Goal: Task Accomplishment & Management: Use online tool/utility

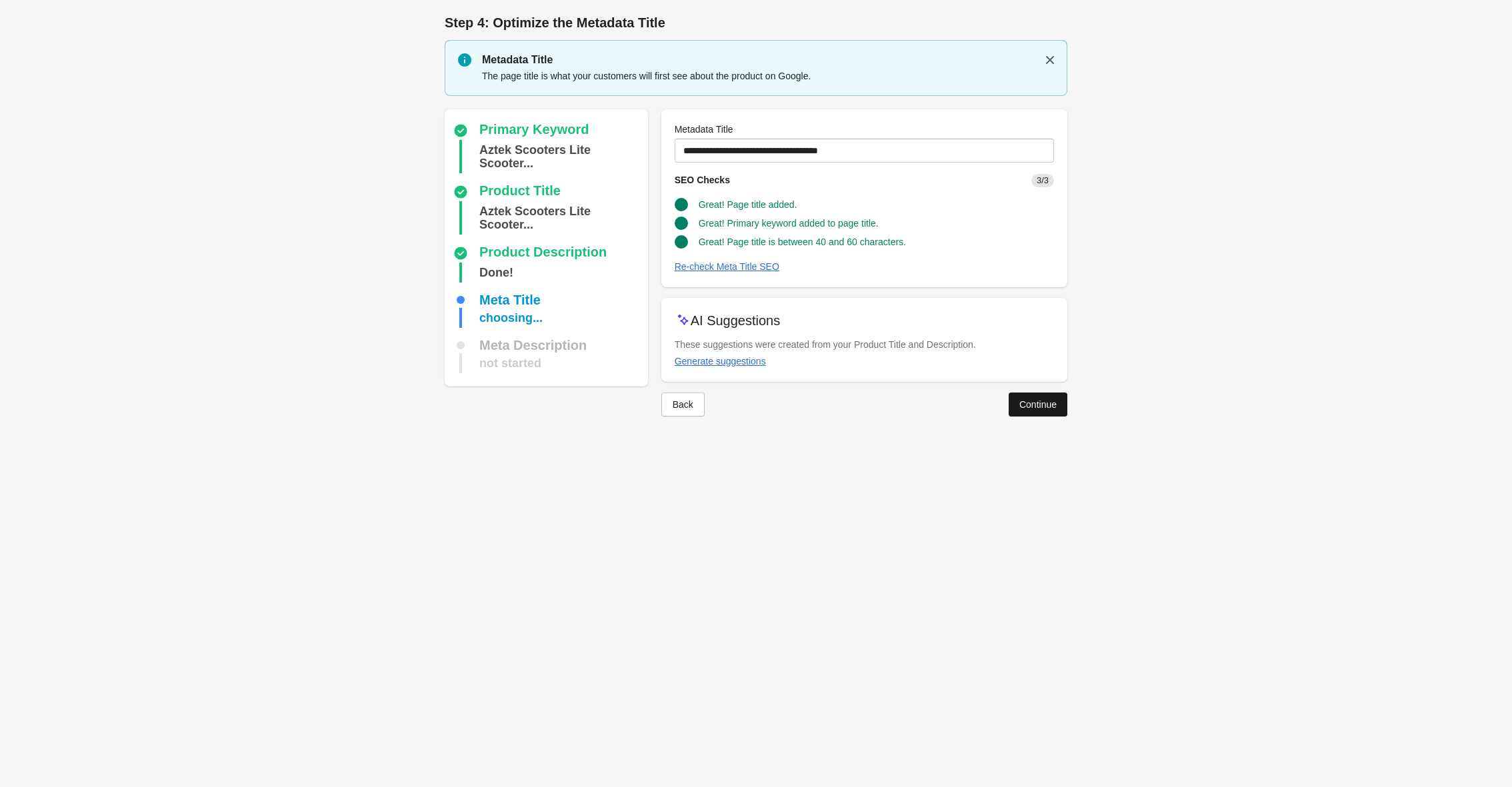
click at [1035, 405] on div "Continue" at bounding box center [1038, 404] width 37 height 11
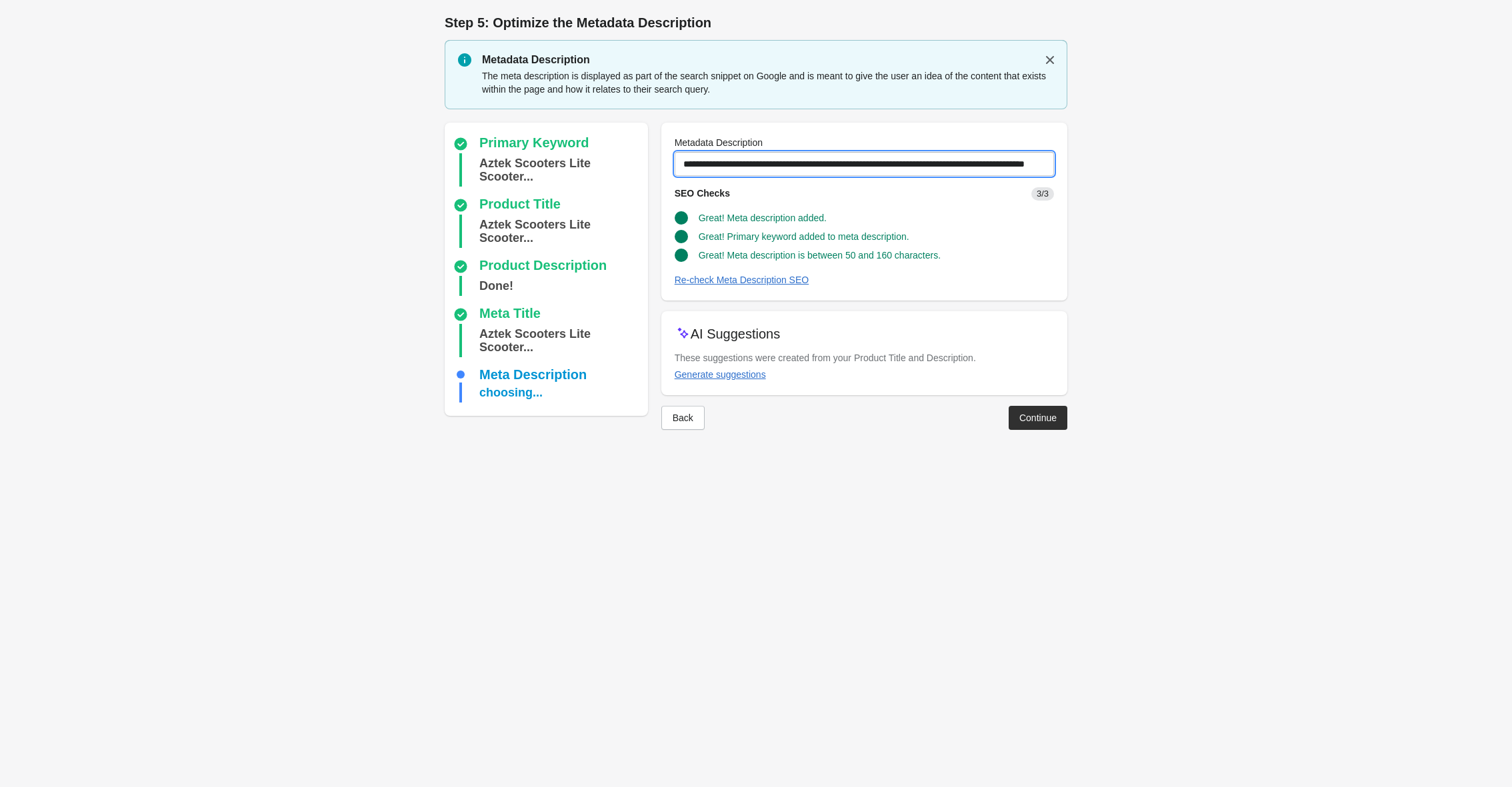
click at [701, 166] on input "**********" at bounding box center [864, 164] width 379 height 24
click at [524, 226] on div "Aztek Scooters Lite Scooter..." at bounding box center [561, 231] width 163 height 34
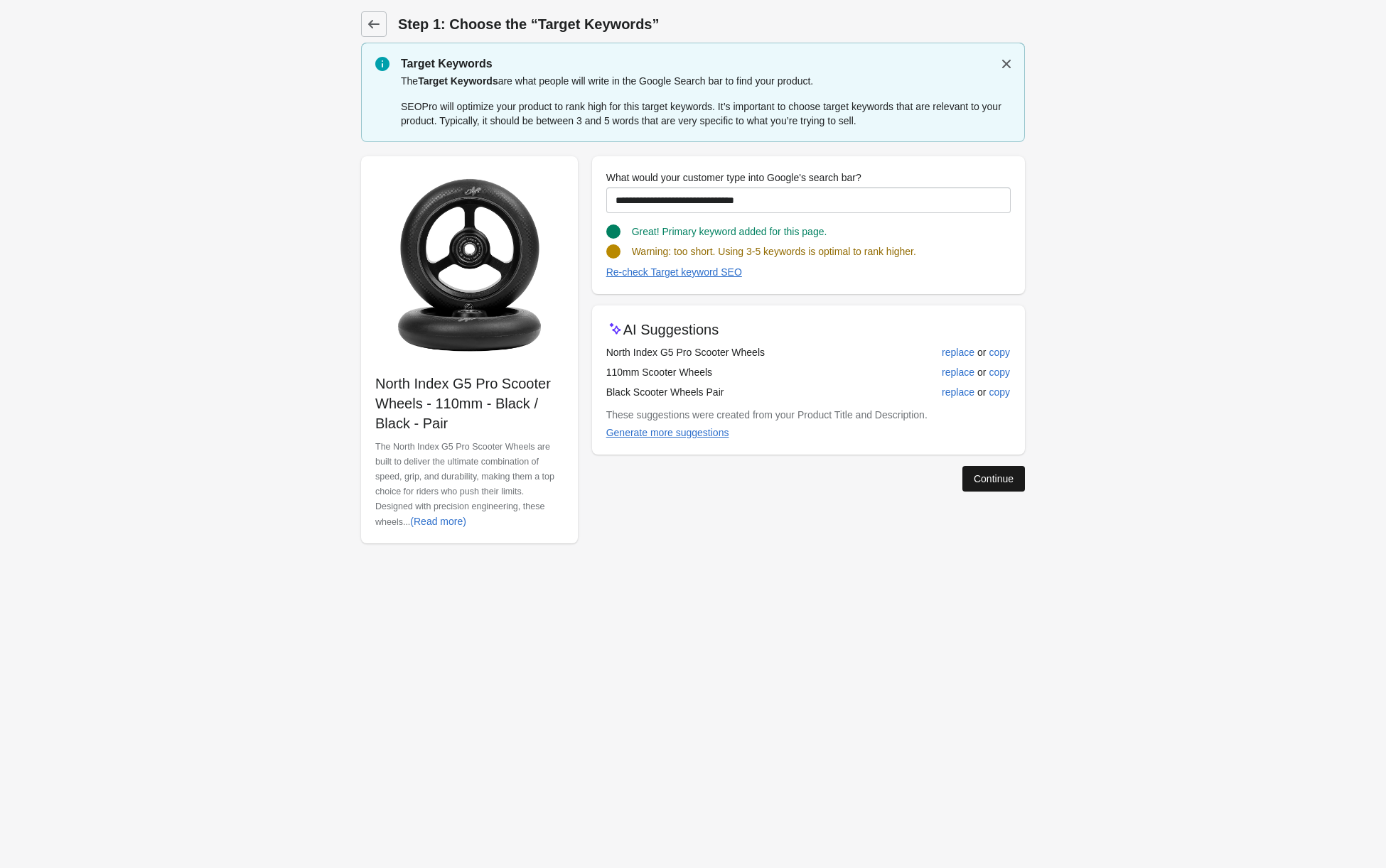
click at [996, 473] on div "Continue" at bounding box center [993, 479] width 39 height 12
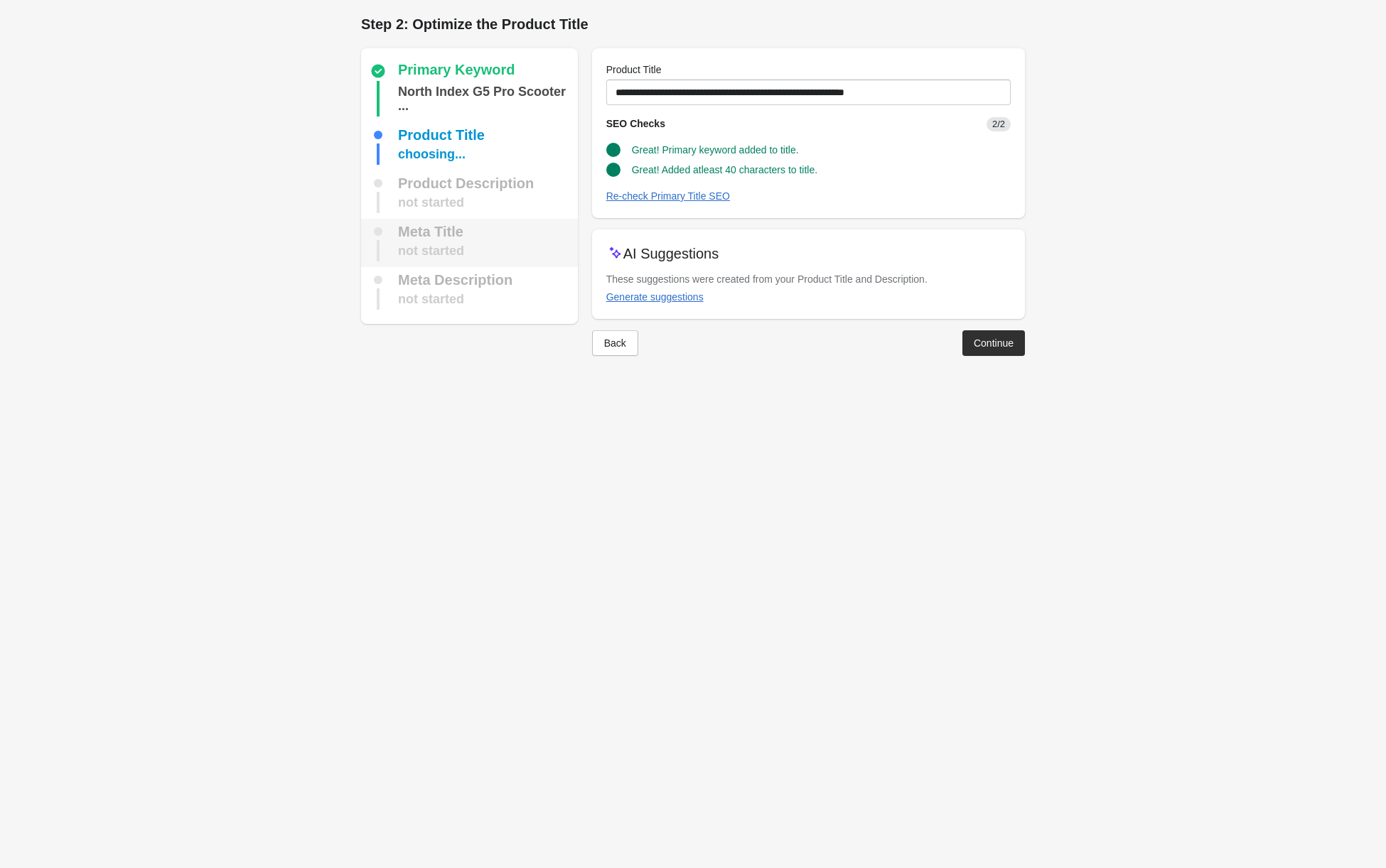
click at [435, 243] on div "not started" at bounding box center [431, 251] width 66 height 21
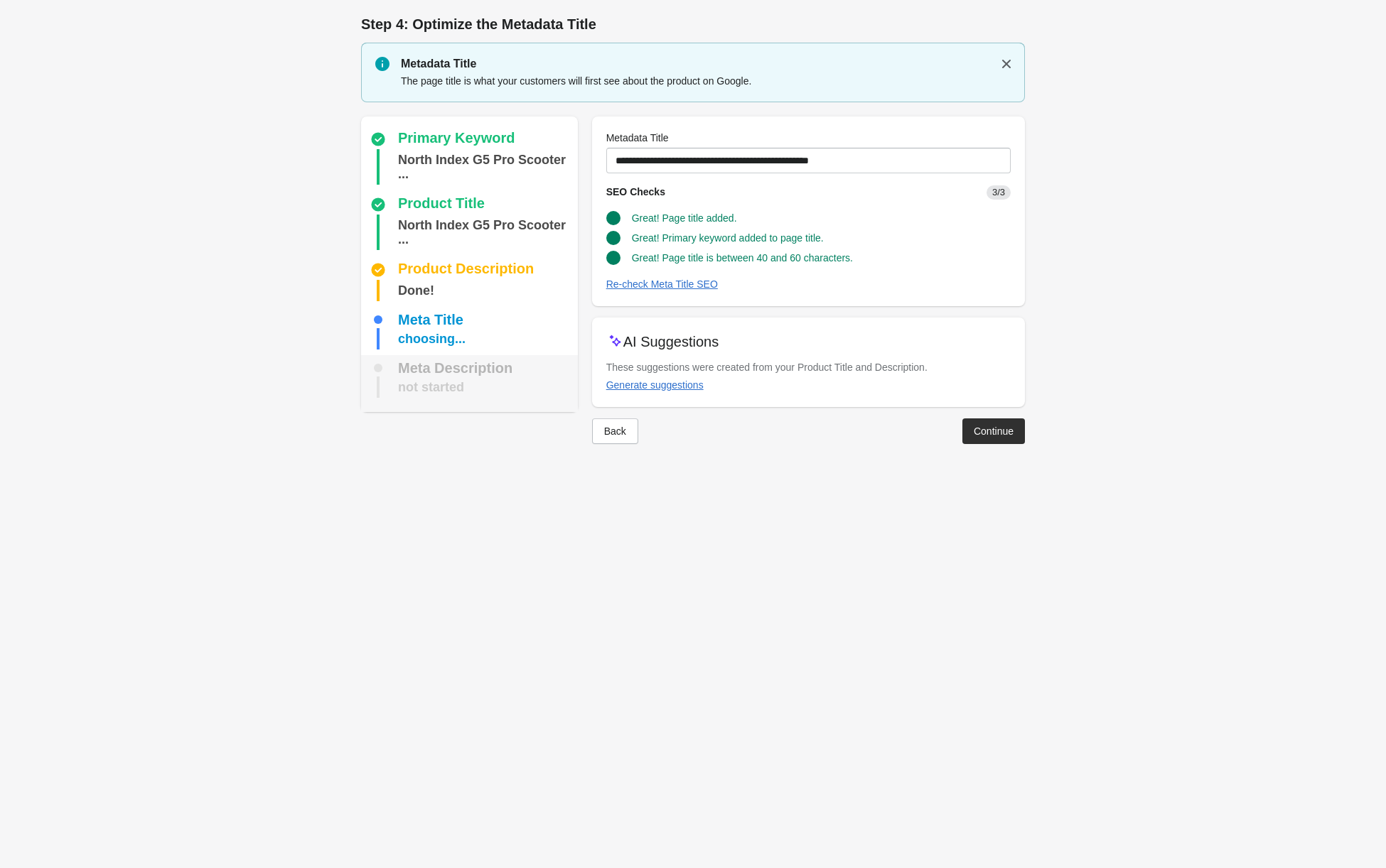
click at [420, 374] on div "Meta Description" at bounding box center [455, 368] width 115 height 14
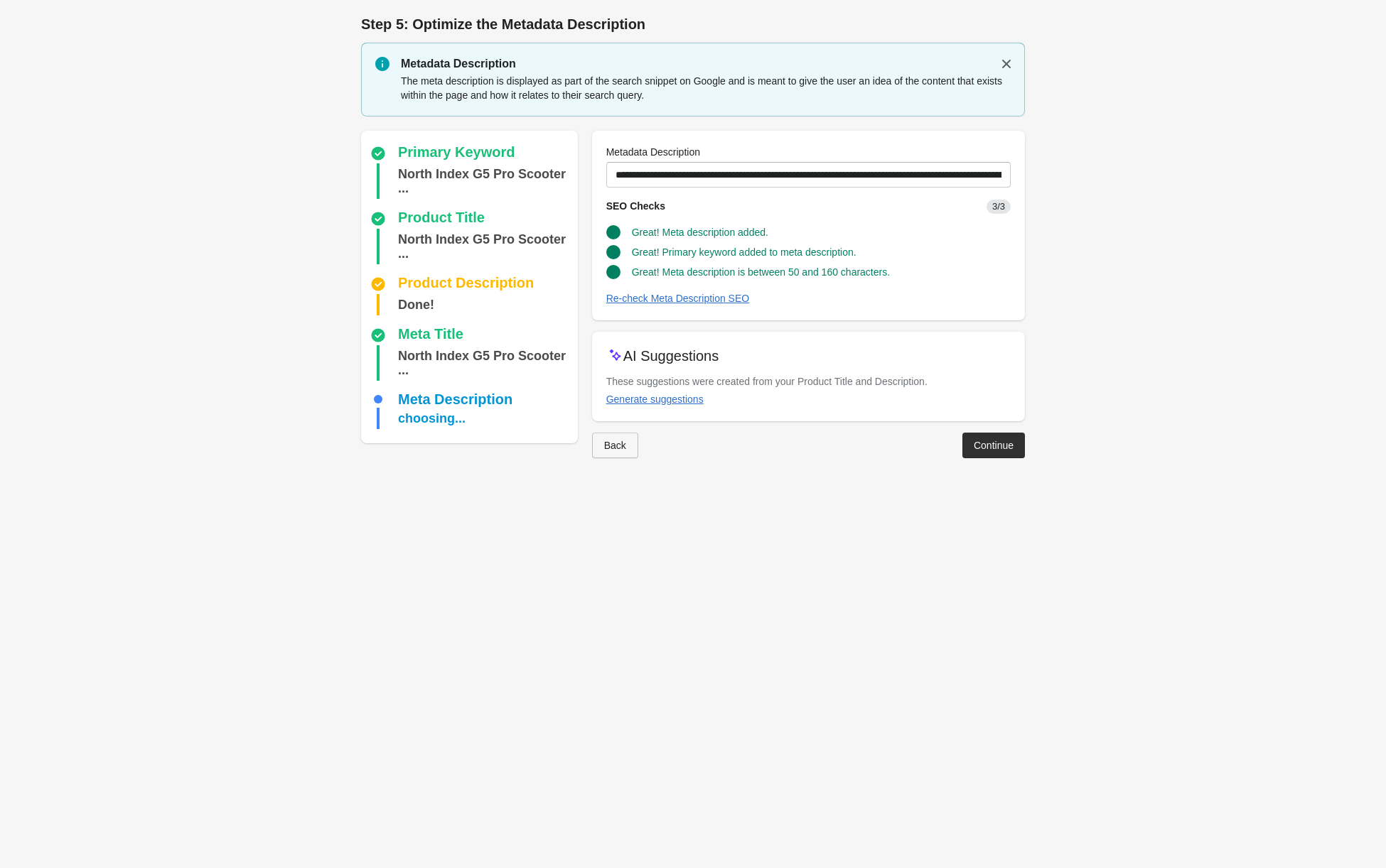
click at [614, 440] on div "Back" at bounding box center [615, 446] width 22 height 12
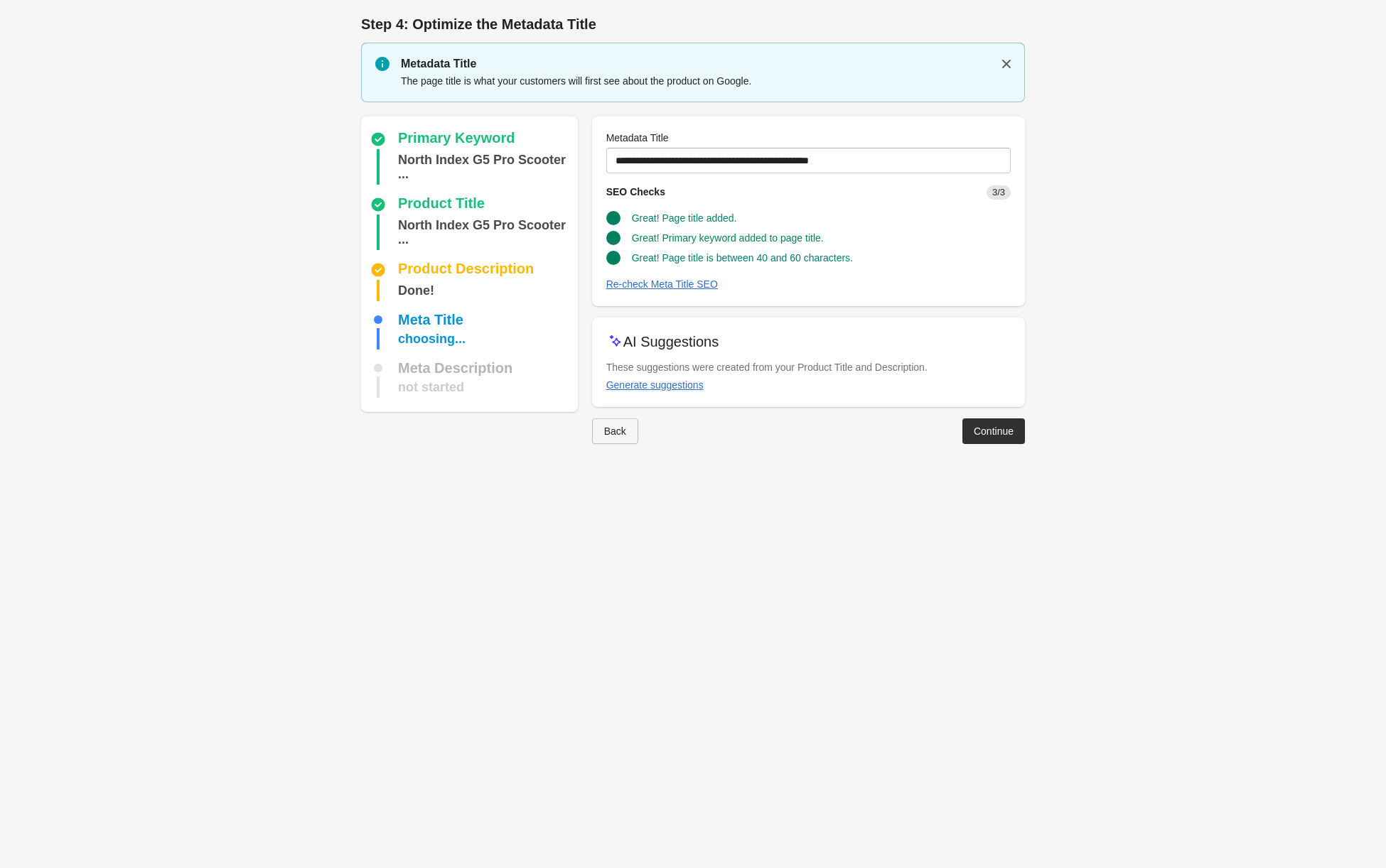
click at [619, 441] on button "Back" at bounding box center [615, 431] width 46 height 26
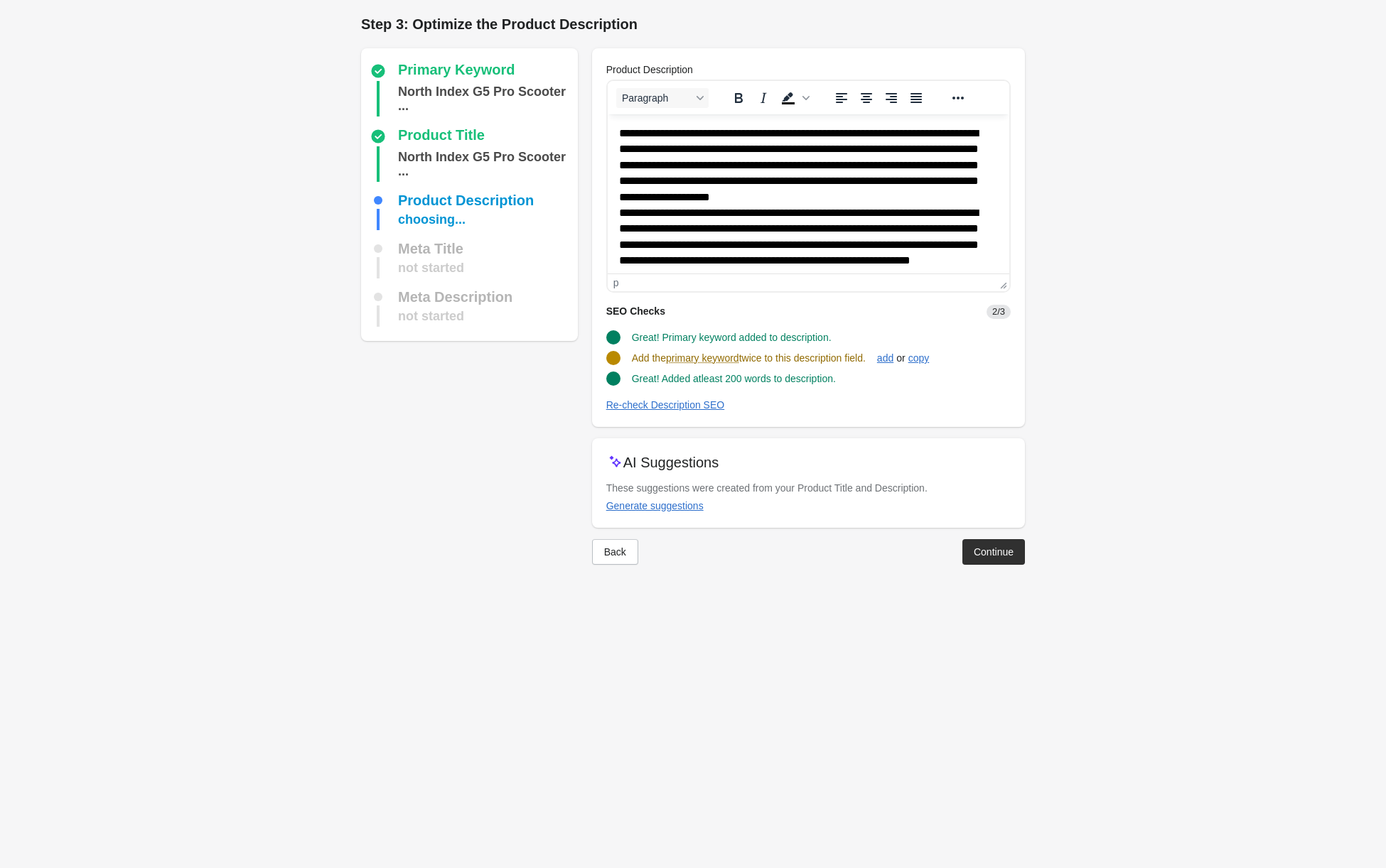
click at [616, 431] on div at bounding box center [808, 433] width 433 height 12
click at [611, 560] on button "Back" at bounding box center [615, 552] width 46 height 26
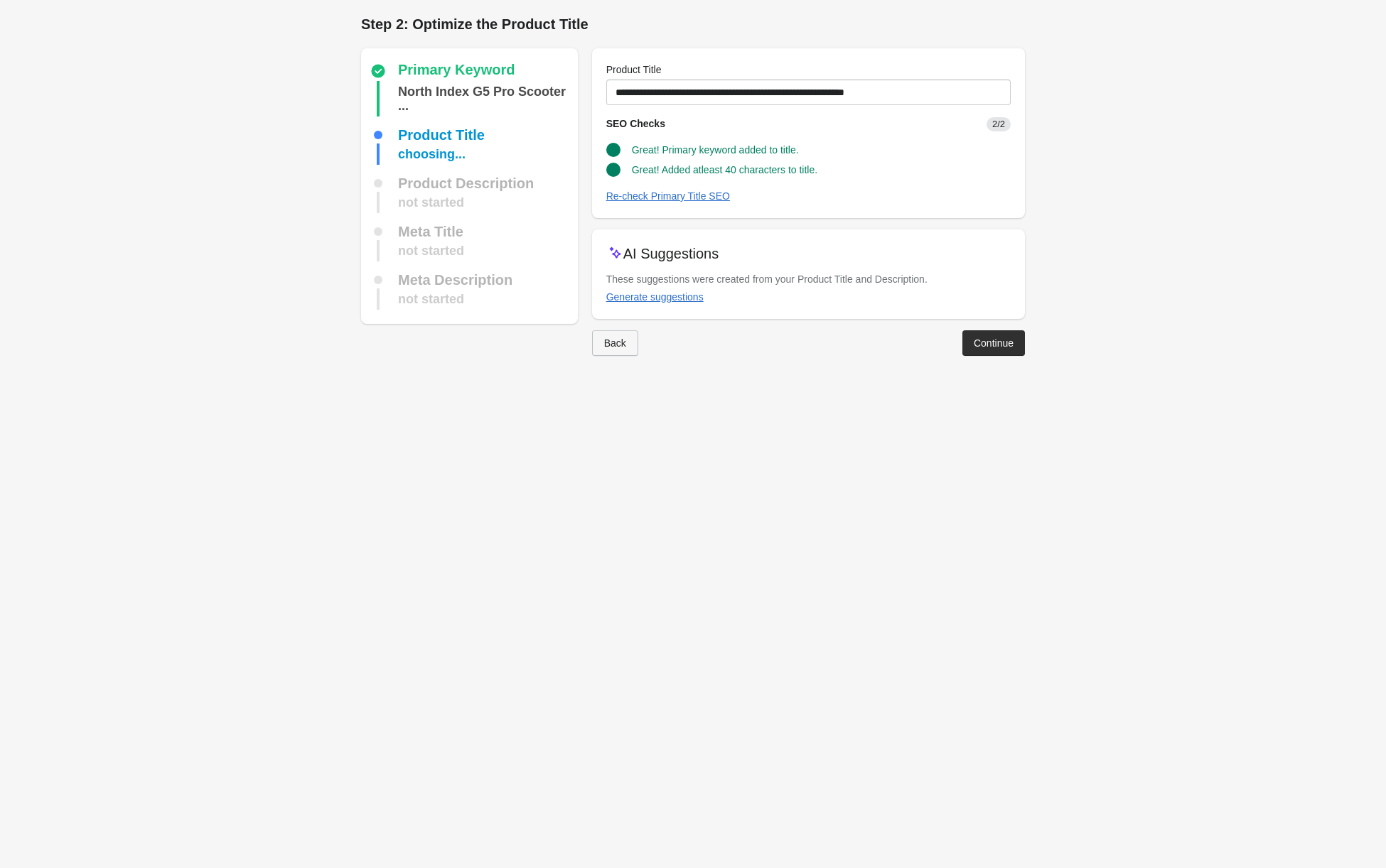
click at [625, 344] on div "Back" at bounding box center [615, 343] width 22 height 12
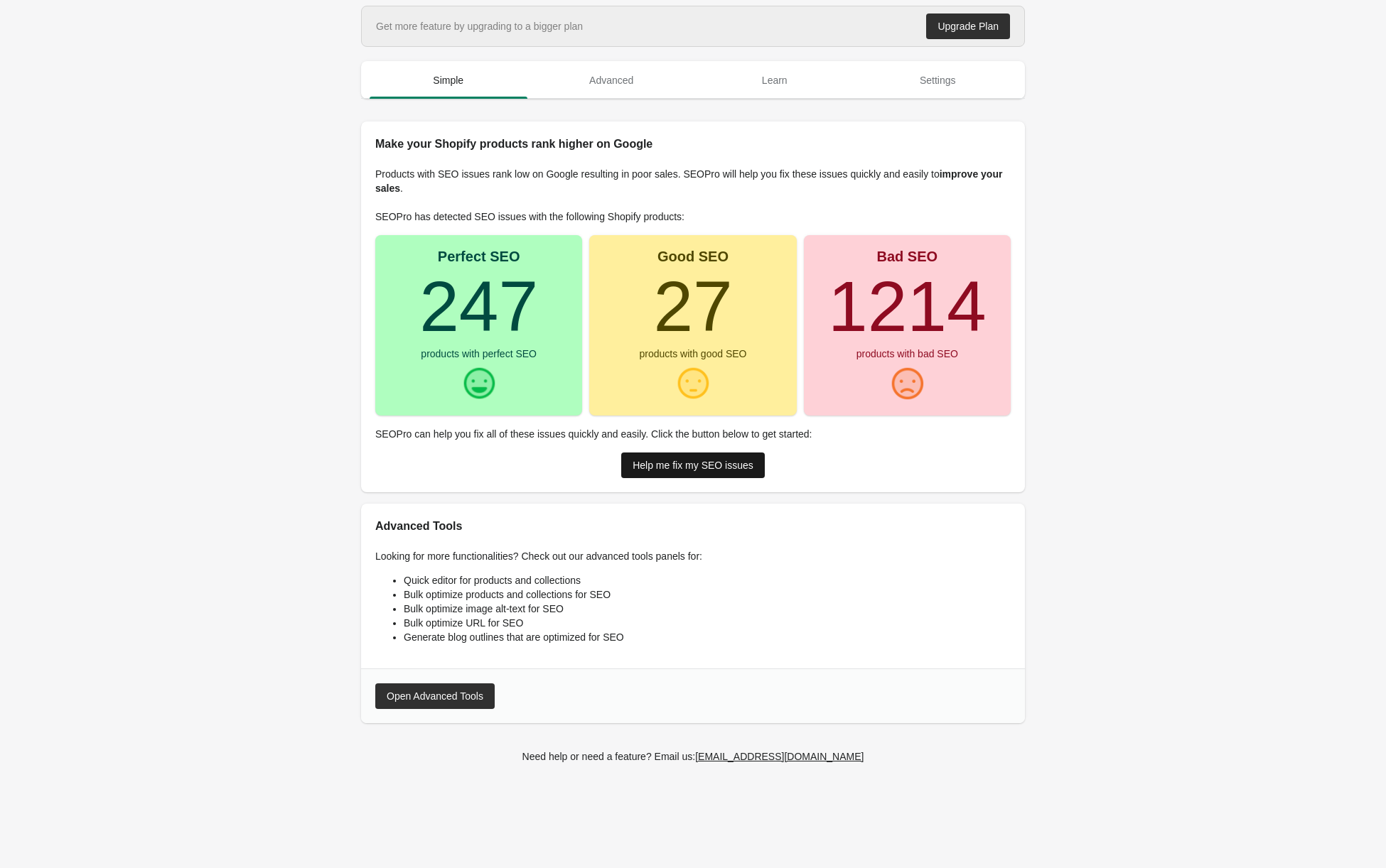
click at [693, 471] on div "Help me fix my SEO issues" at bounding box center [692, 465] width 121 height 12
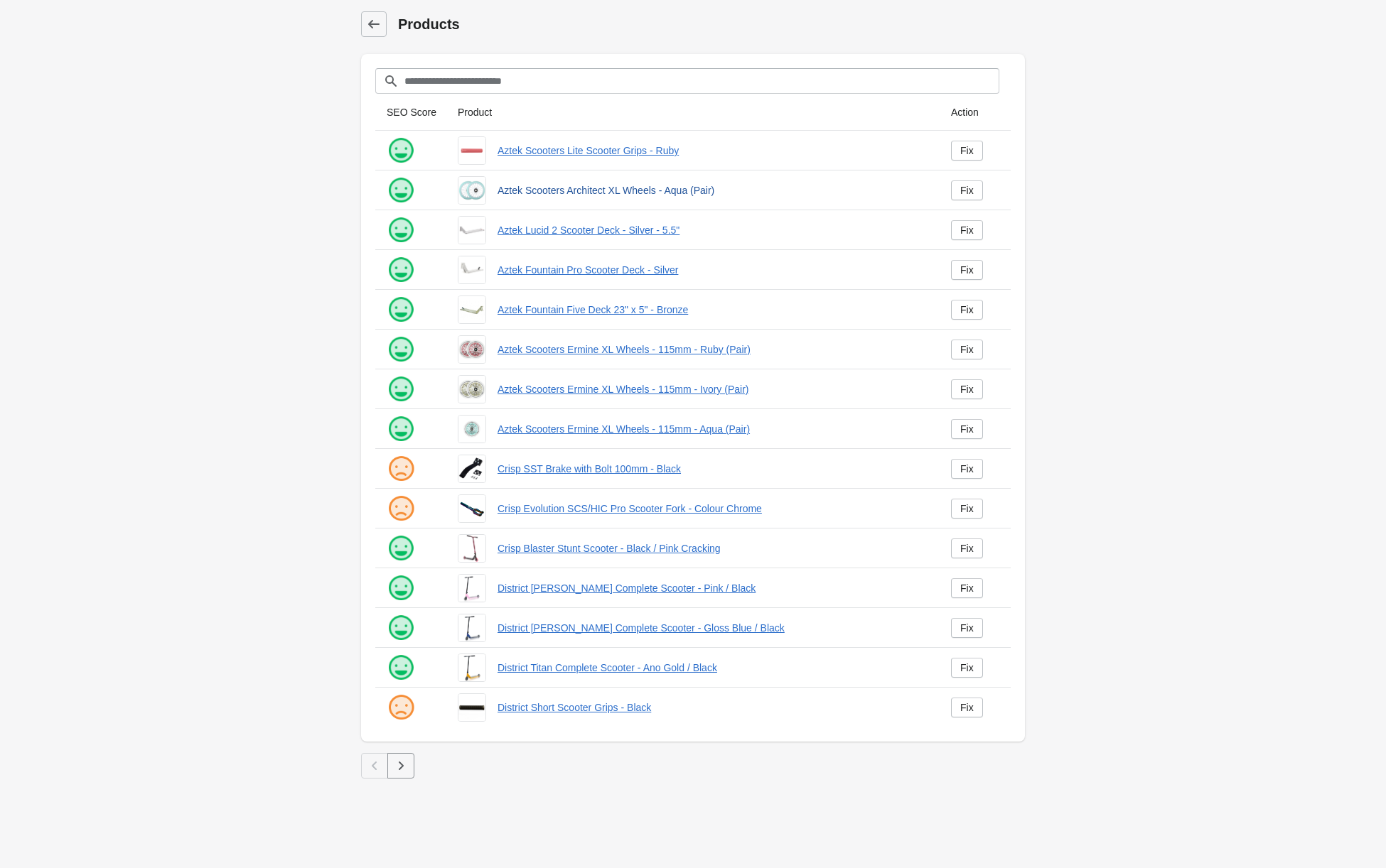
click at [625, 192] on link "Aztek Scooters Architect XL Wheels - Aqua (Pair)" at bounding box center [713, 190] width 431 height 14
click at [524, 196] on link "Aztek Scooters Architect XL Wheels - Aqua (Pair)" at bounding box center [713, 190] width 431 height 14
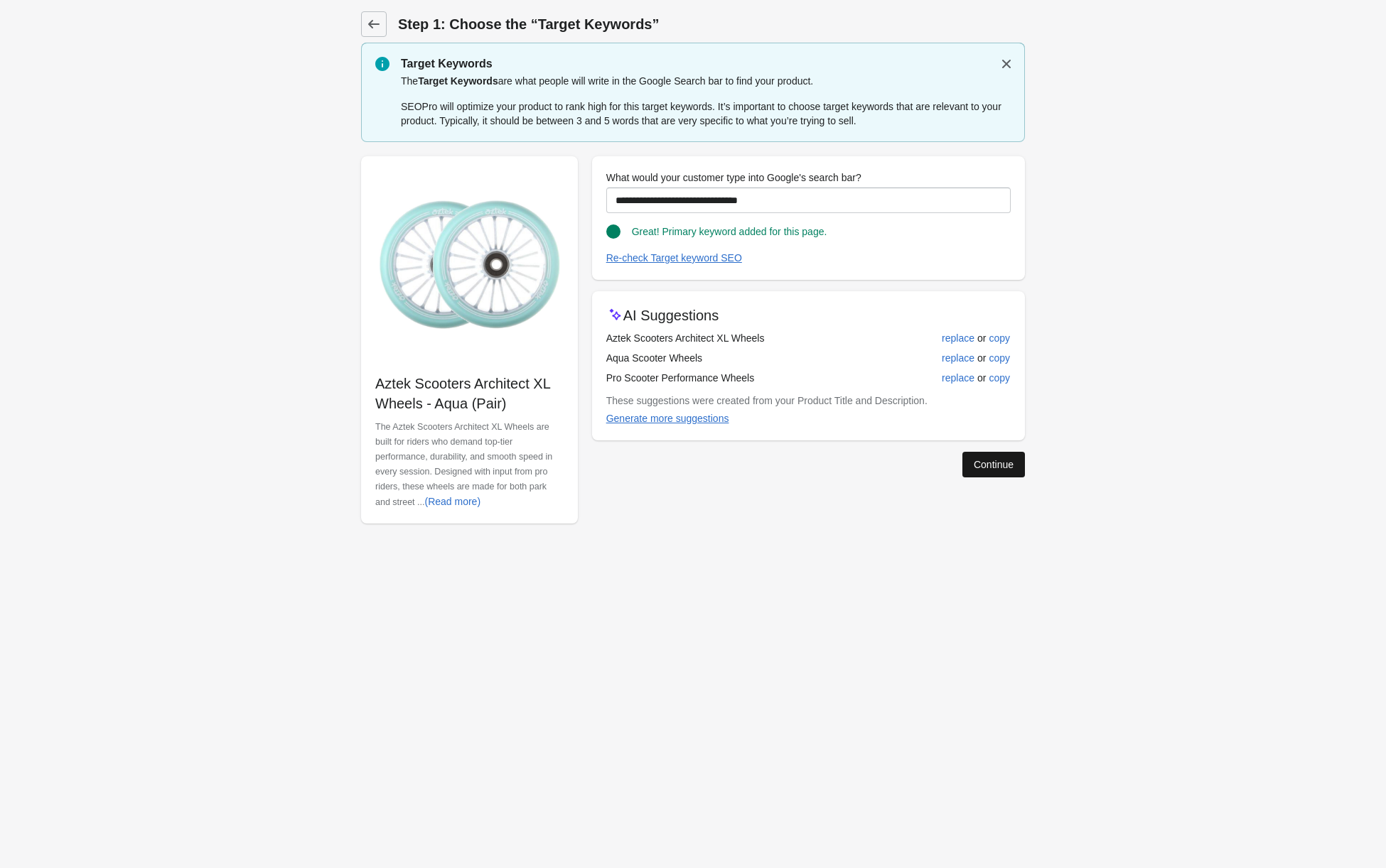
click at [996, 462] on div "Continue" at bounding box center [993, 465] width 39 height 12
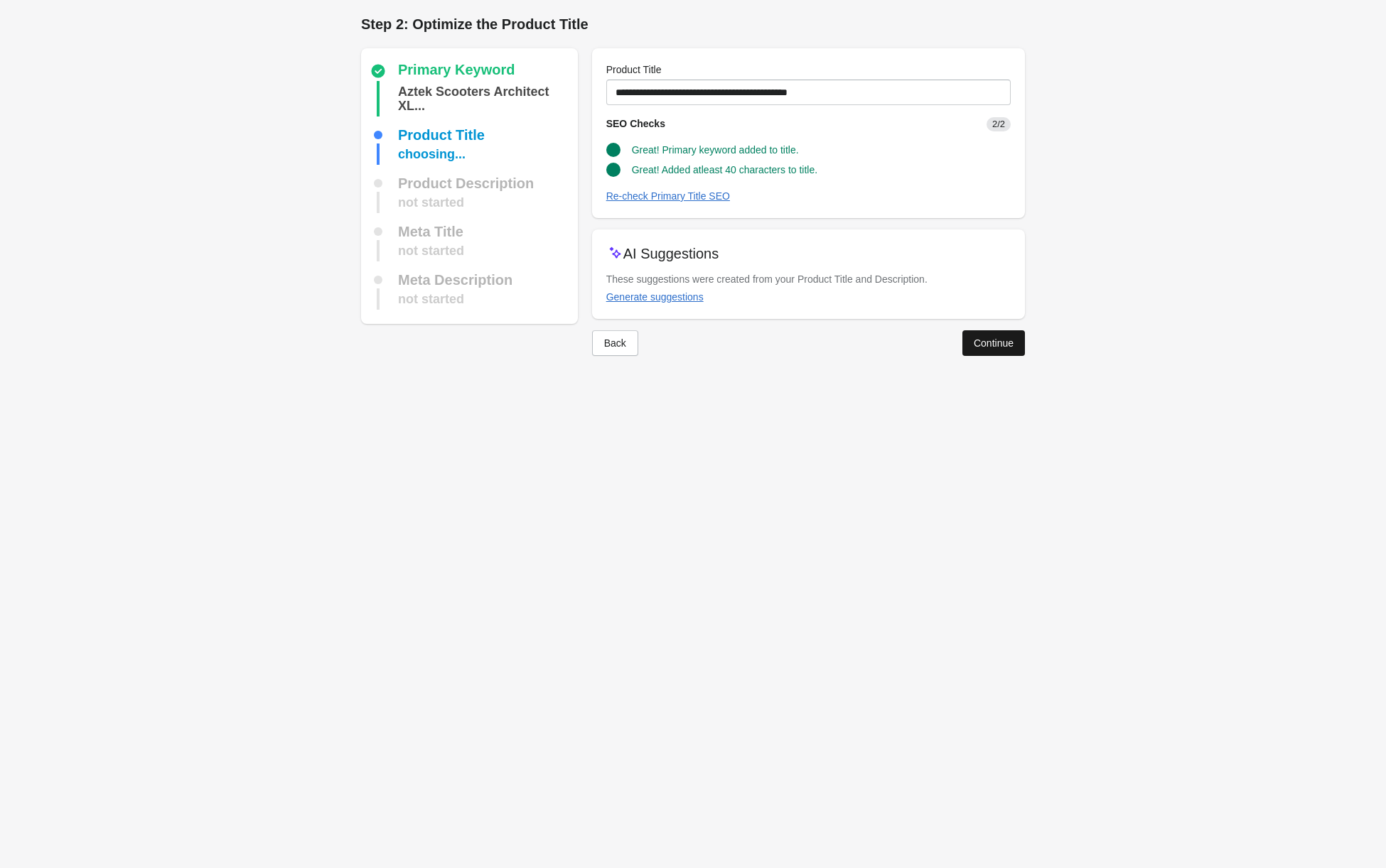
click at [995, 348] on button "Continue" at bounding box center [993, 343] width 63 height 26
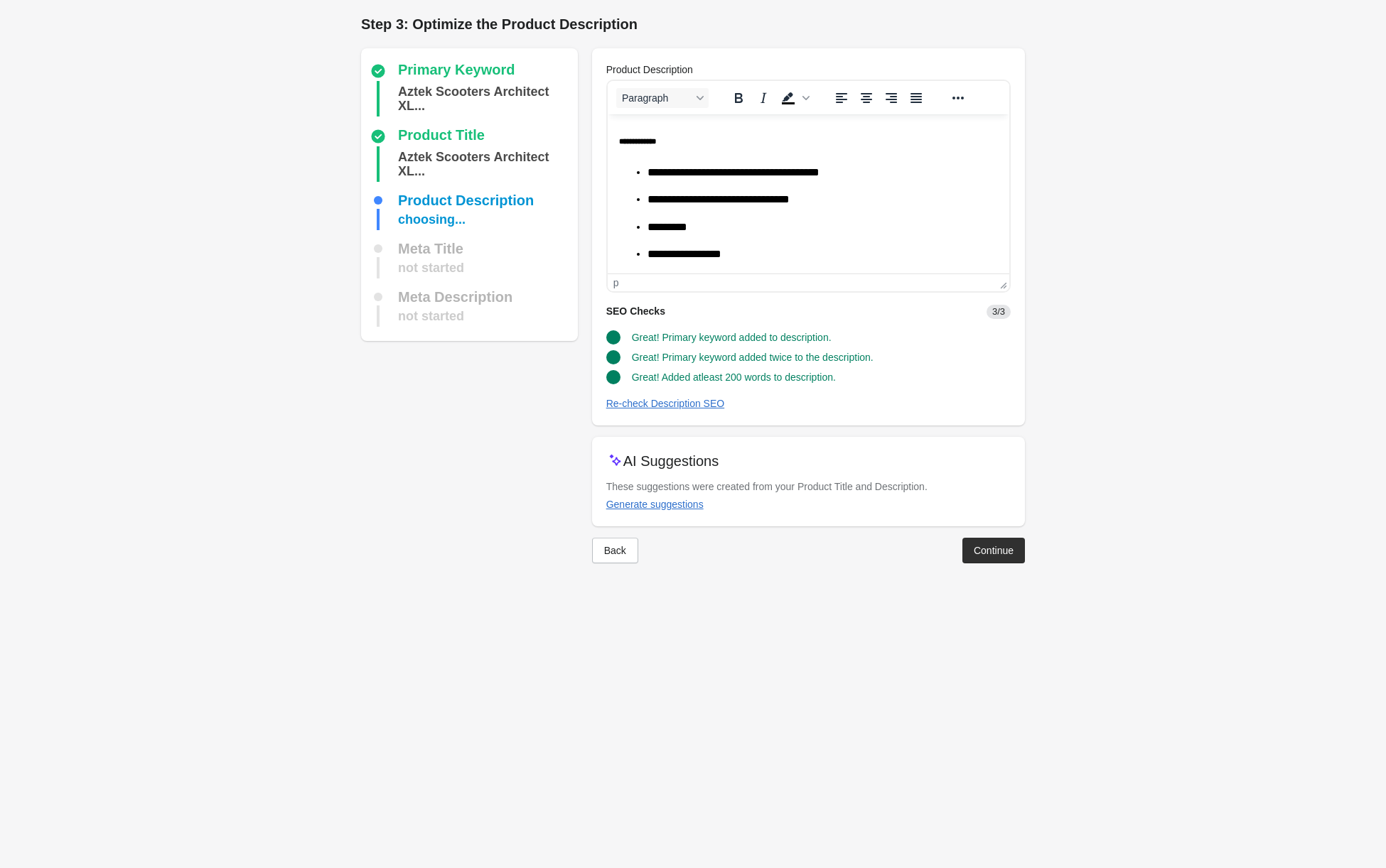
scroll to position [397, 0]
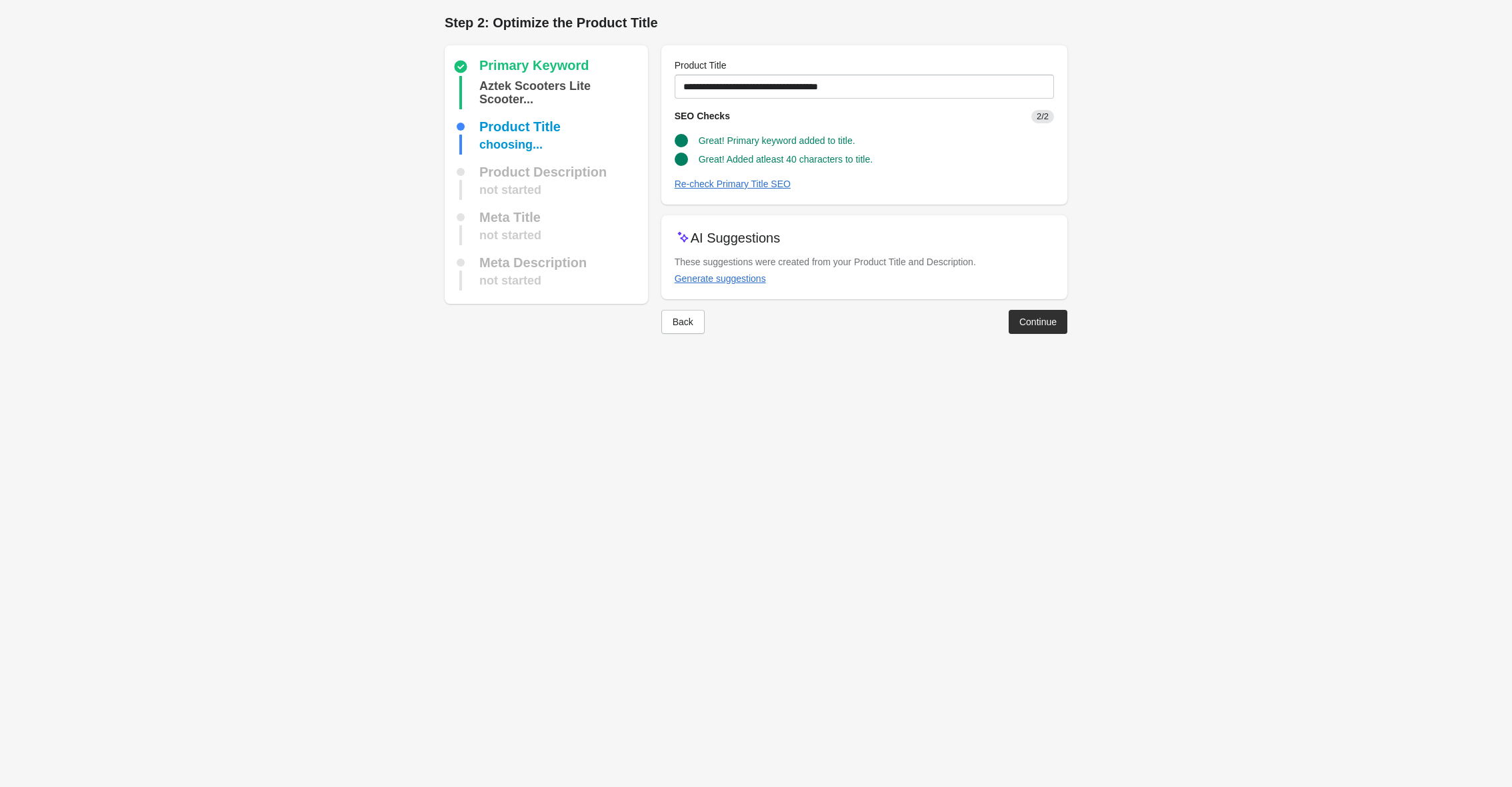
click at [684, 324] on div "Back" at bounding box center [683, 322] width 21 height 11
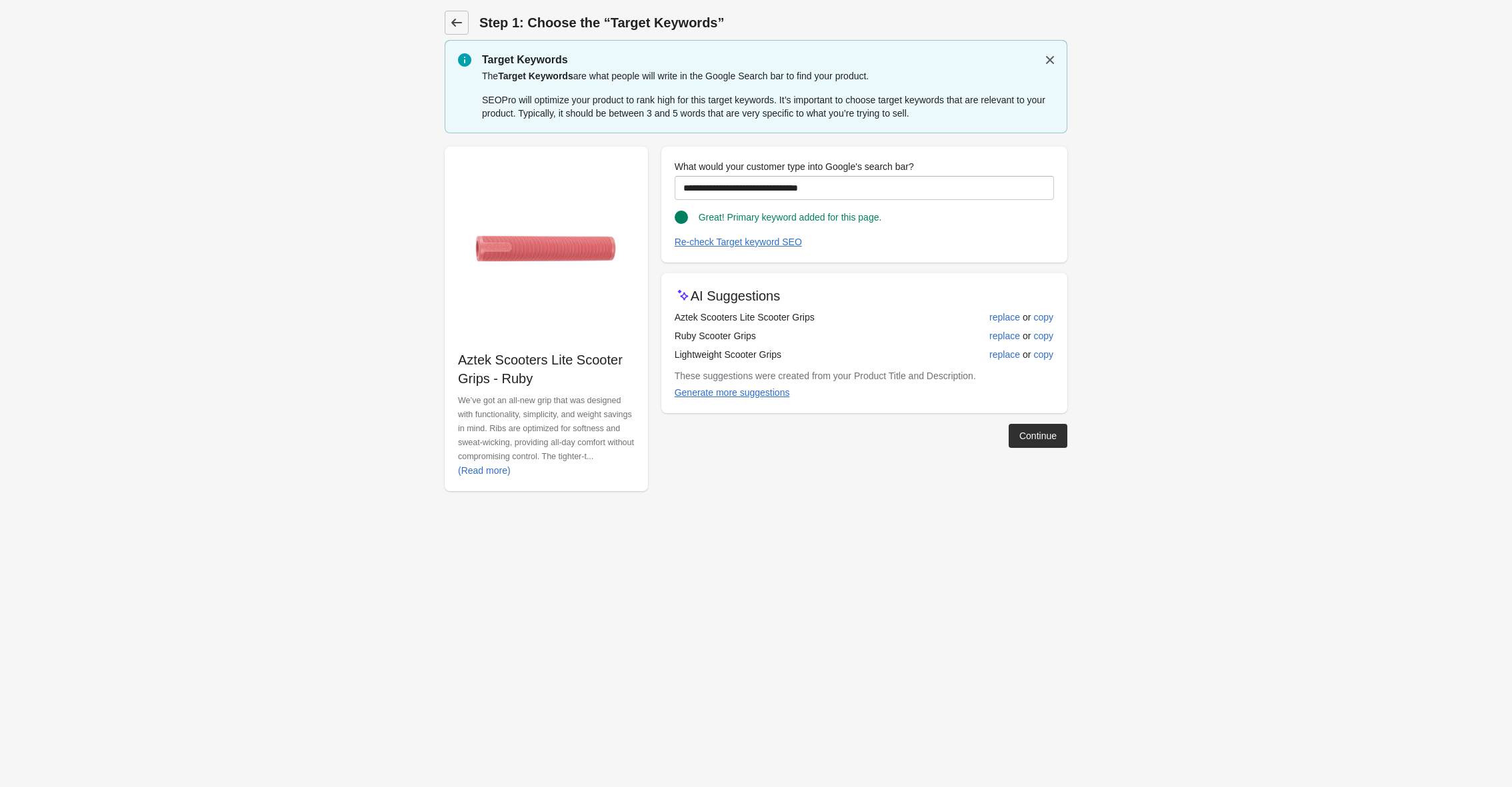
click at [461, 19] on icon at bounding box center [456, 22] width 13 height 13
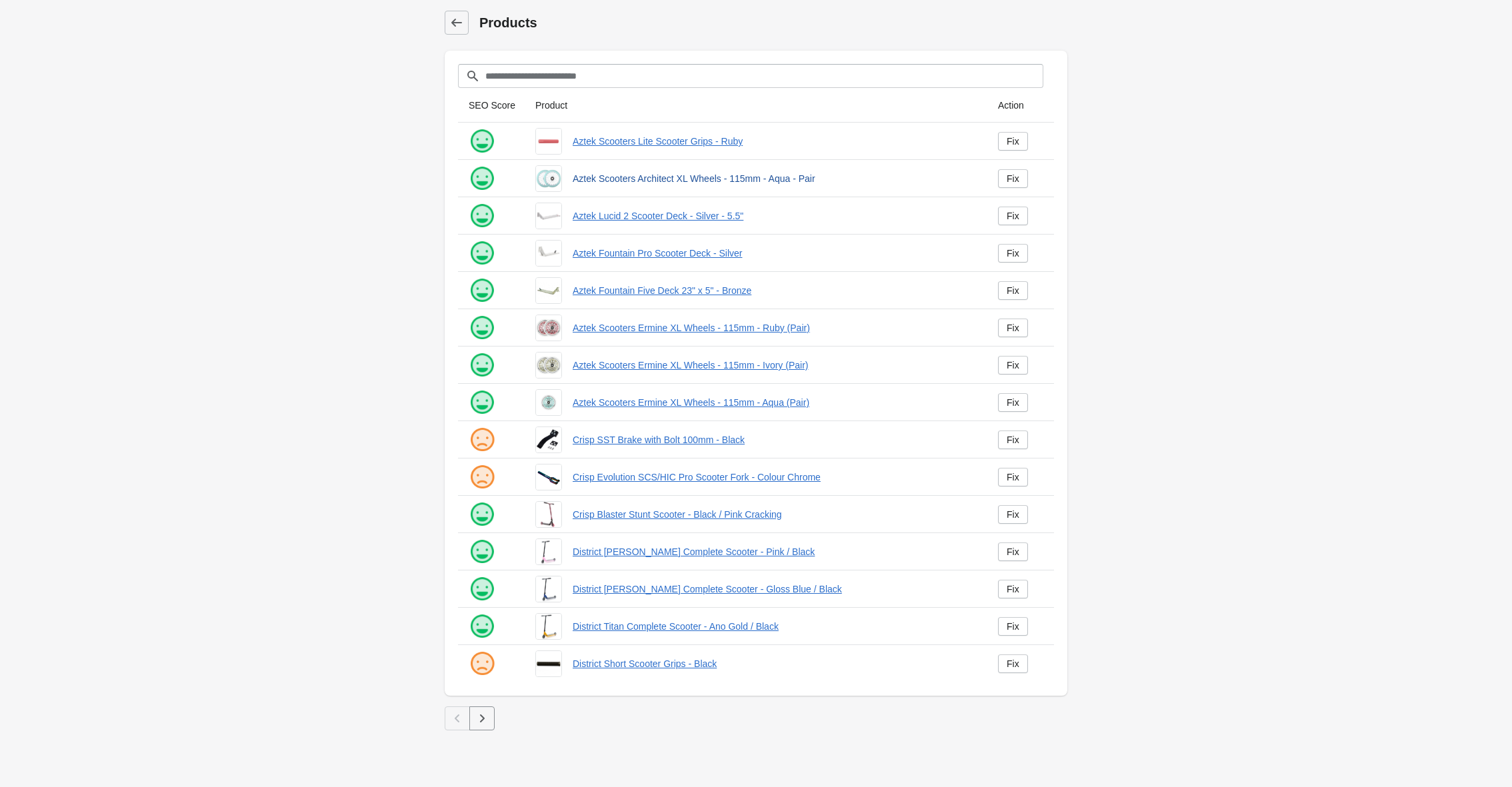
click at [702, 176] on link "Aztek Scooters Architect XL Wheels - 115mm - Aqua - Pair" at bounding box center [774, 178] width 404 height 13
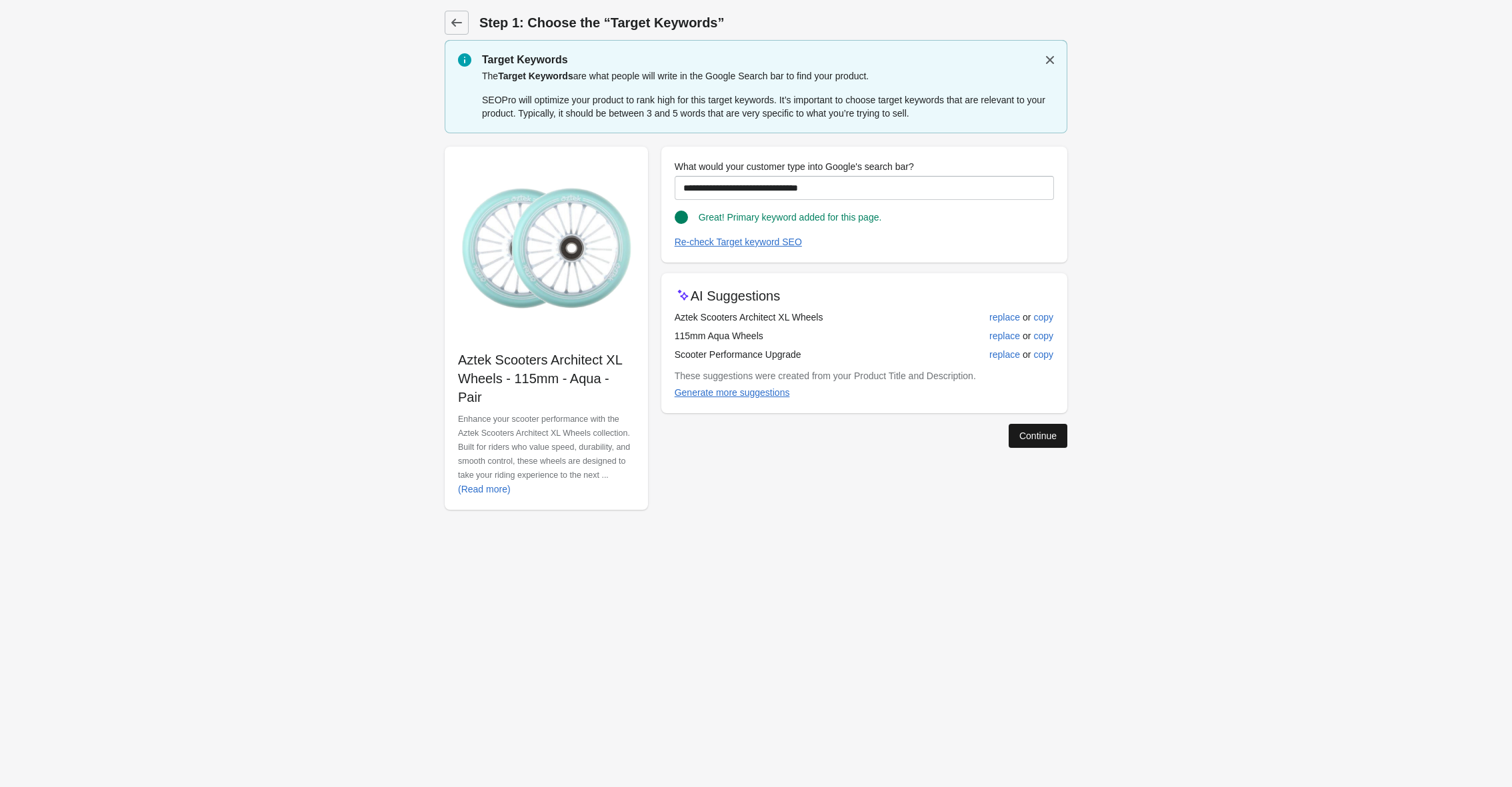
click at [1030, 441] on div "Continue" at bounding box center [1038, 436] width 37 height 11
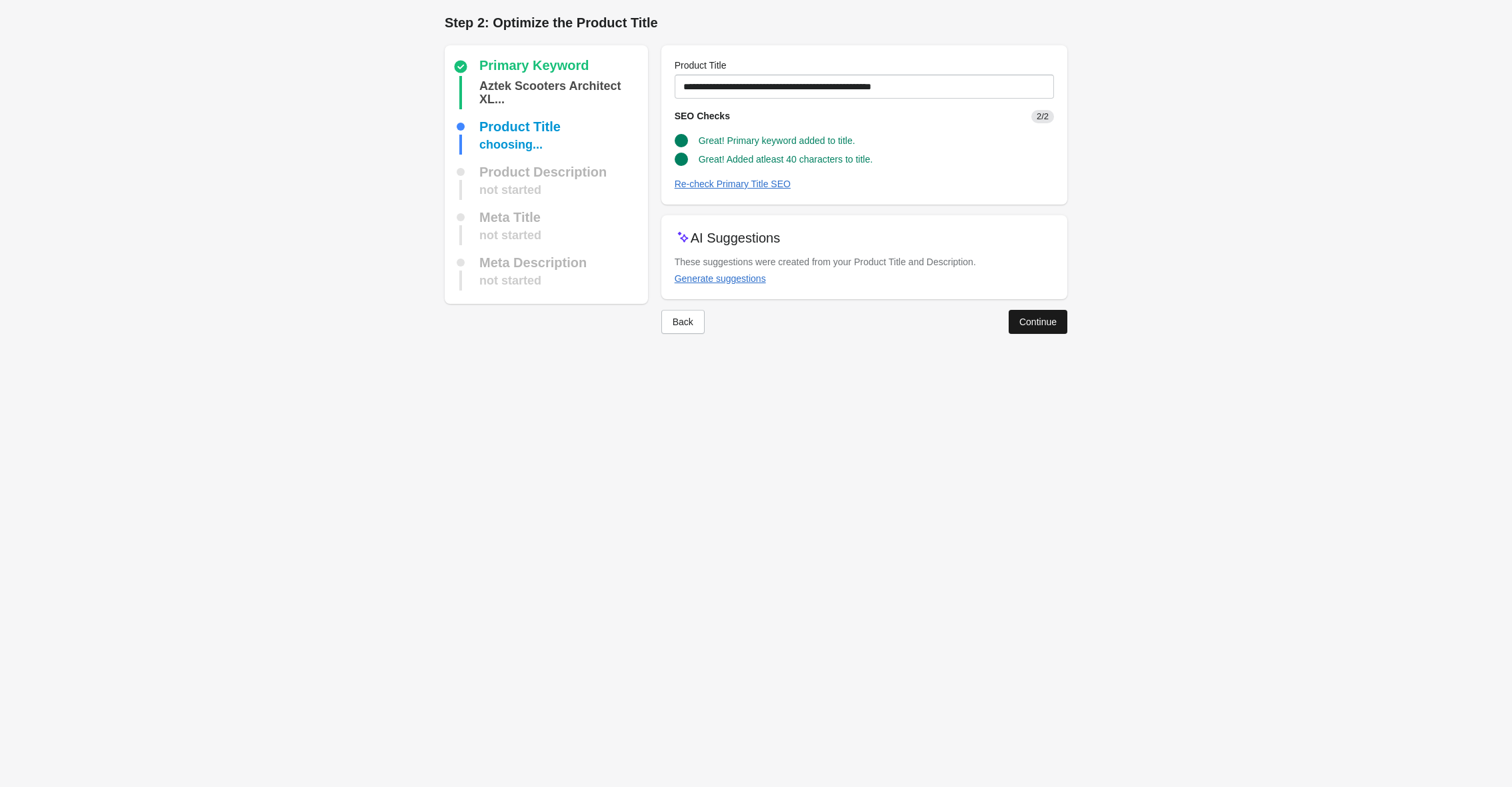
click at [1039, 324] on div "Continue" at bounding box center [1038, 322] width 37 height 11
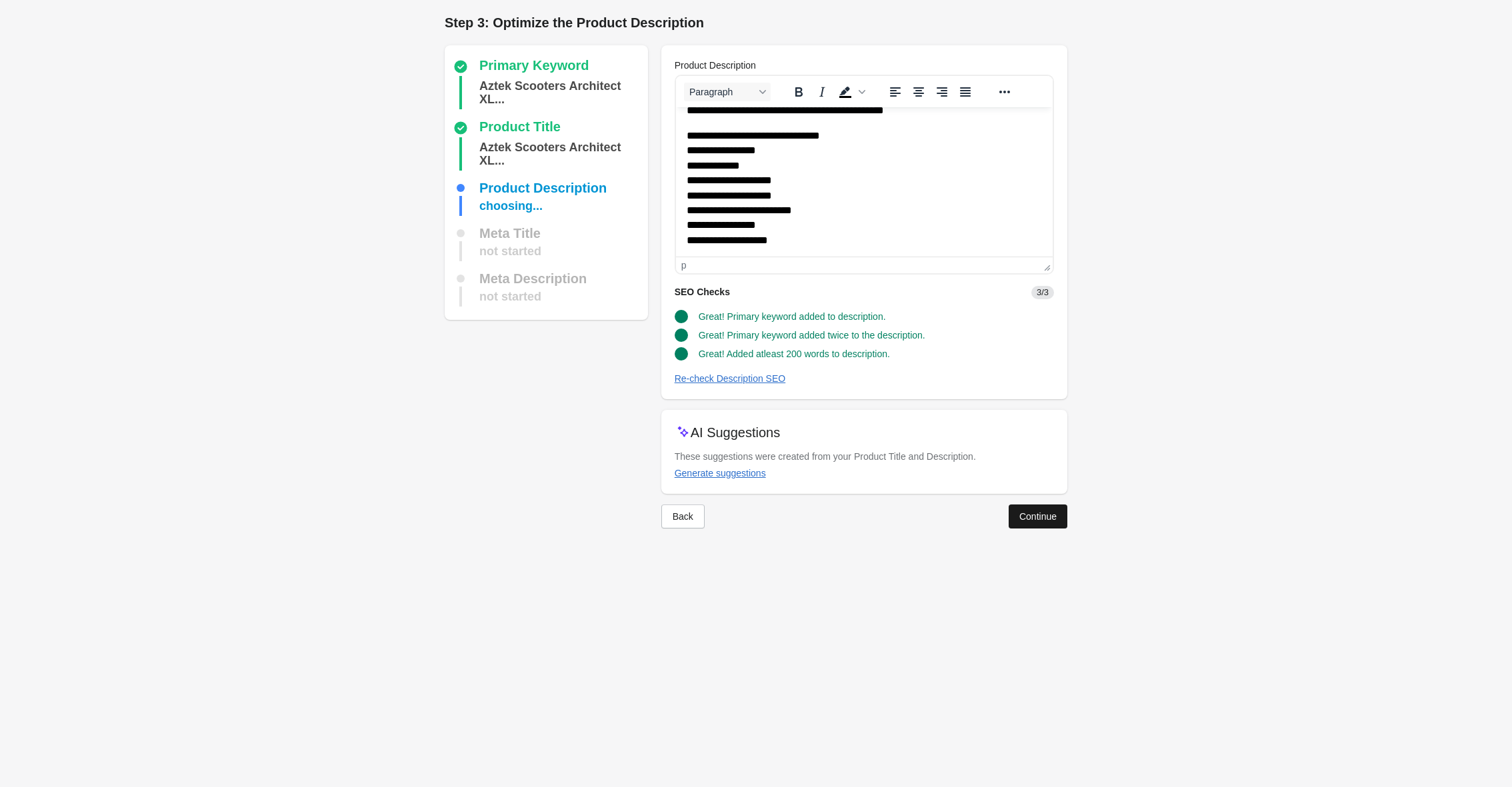
scroll to position [363, 0]
click at [1027, 511] on div "Continue" at bounding box center [1038, 517] width 37 height 11
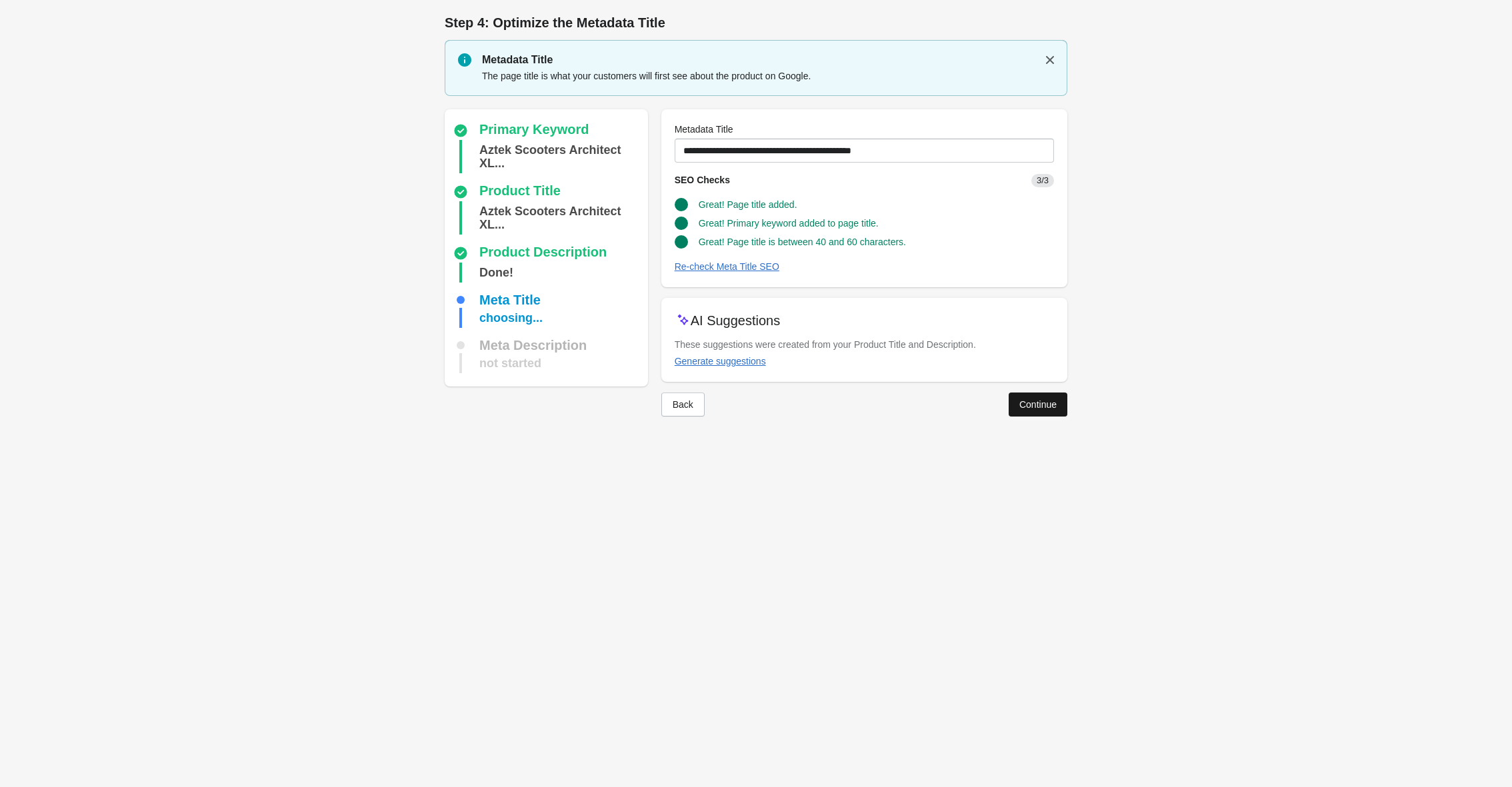
click at [1049, 407] on div "Continue" at bounding box center [1038, 404] width 37 height 11
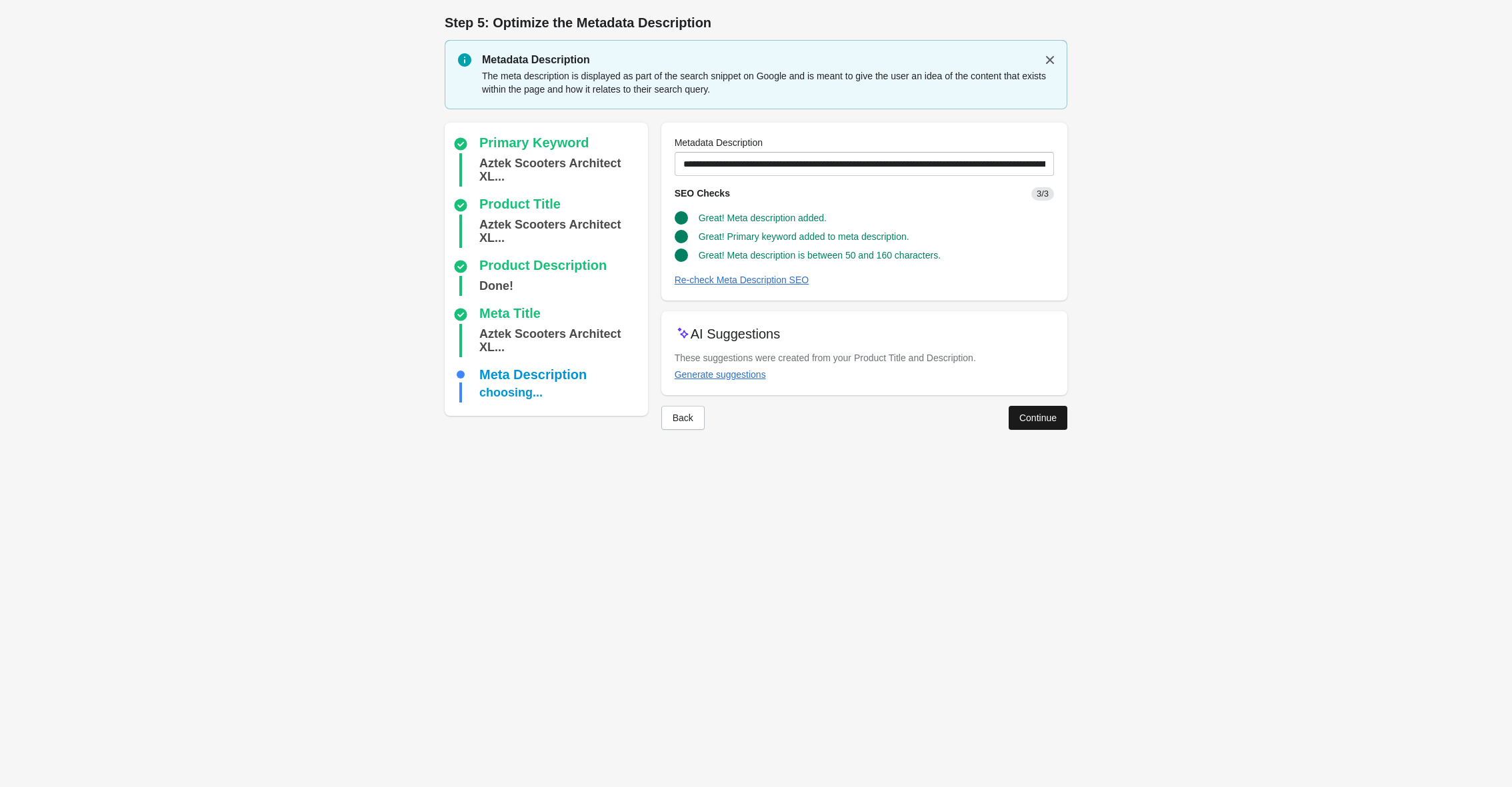
click at [1038, 420] on div "Continue" at bounding box center [1038, 418] width 37 height 11
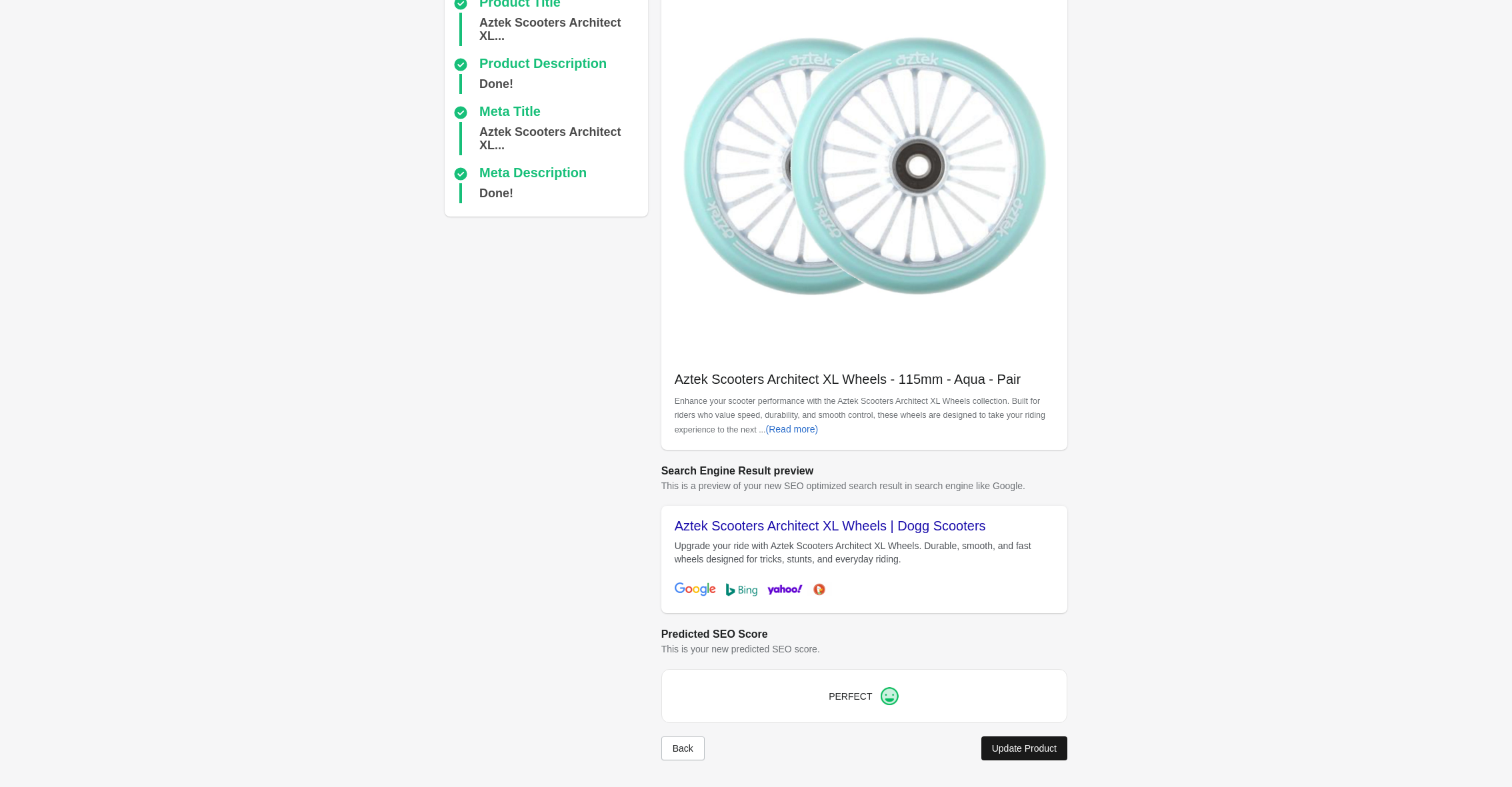
scroll to position [125, 0]
click at [1029, 754] on button "Update Product" at bounding box center [1024, 748] width 86 height 24
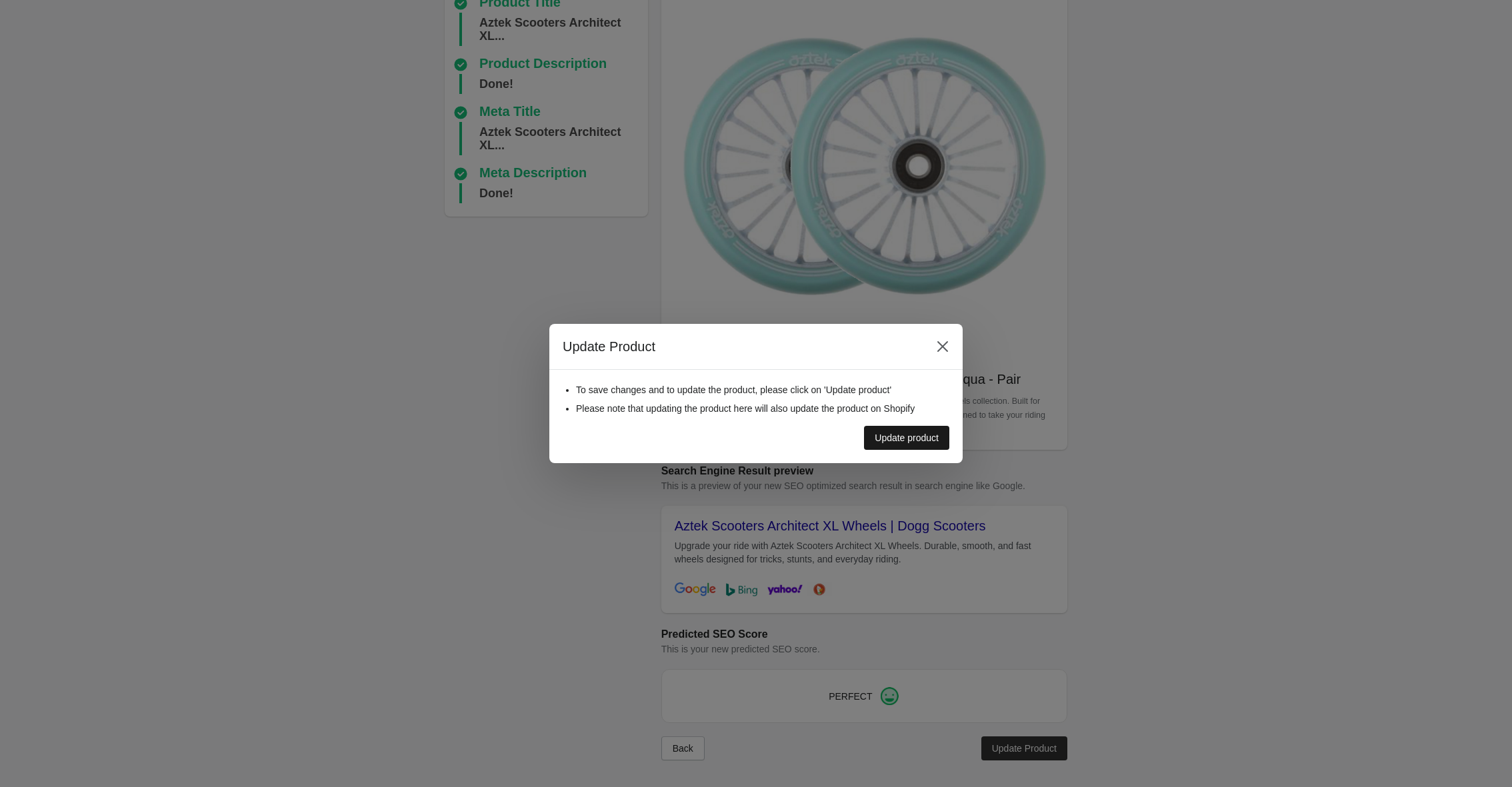
click at [892, 435] on div "Update product" at bounding box center [907, 438] width 64 height 11
